Goal: Information Seeking & Learning: Learn about a topic

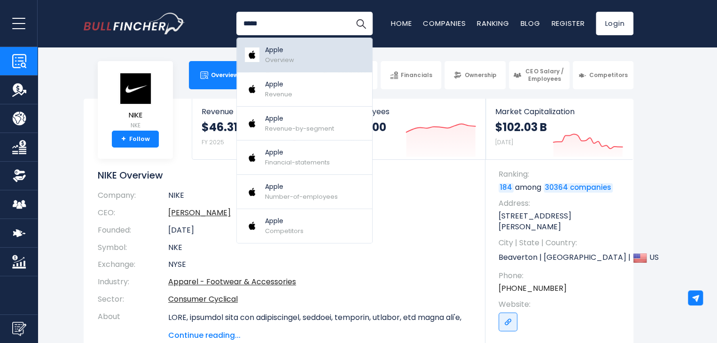
type input "*****"
click at [309, 59] on link "Apple Overview" at bounding box center [304, 55] width 135 height 34
click at [289, 54] on div "Apple Overview" at bounding box center [279, 55] width 29 height 20
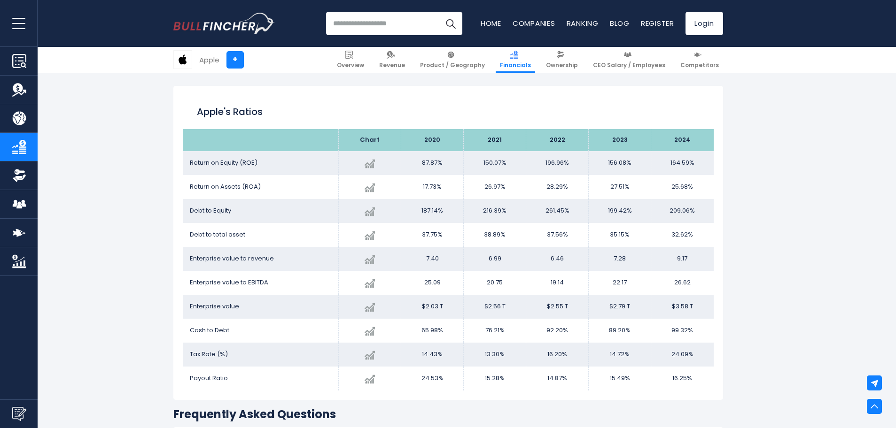
scroll to position [1815, 0]
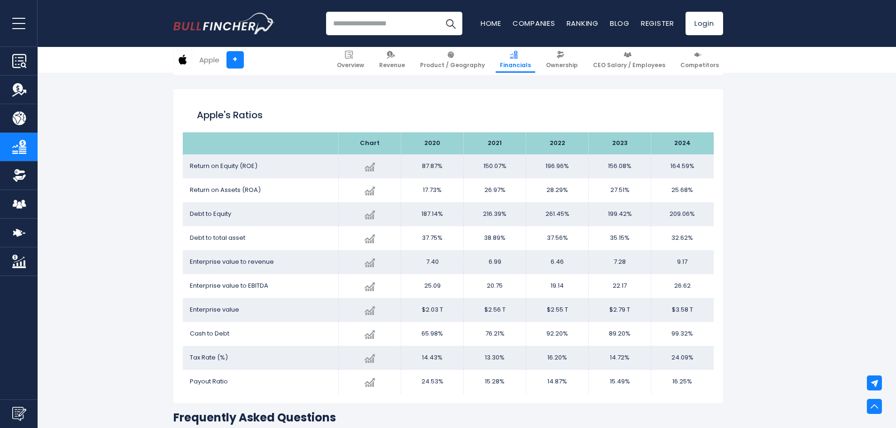
click at [320, 188] on td "Return on Assets (ROA)" at bounding box center [261, 191] width 156 height 24
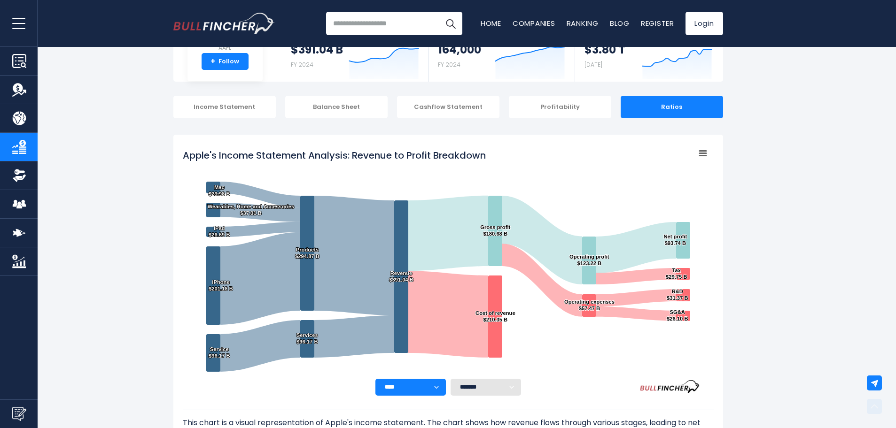
scroll to position [0, 0]
